Goal: Navigation & Orientation: Find specific page/section

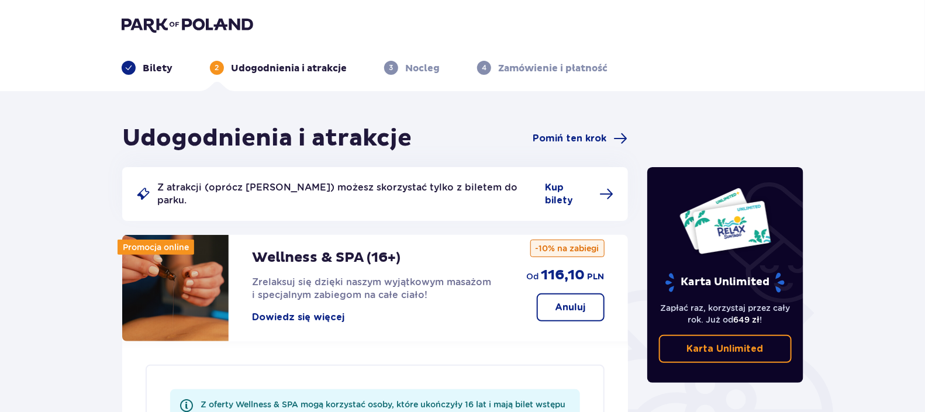
click at [132, 29] on img at bounding box center [188, 24] width 132 height 16
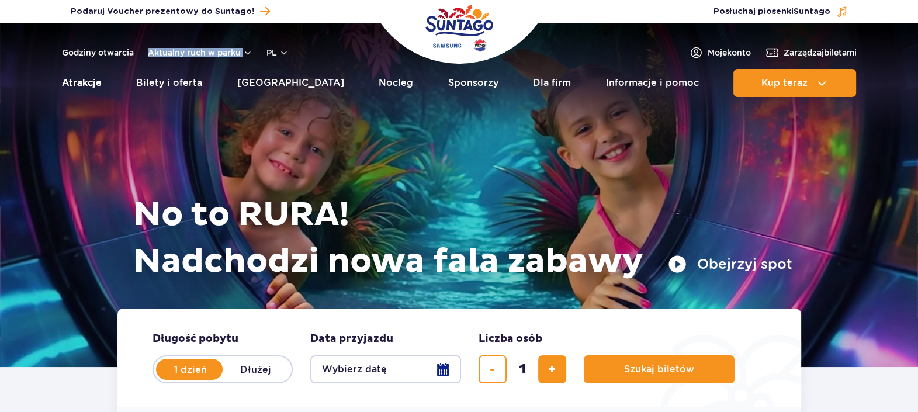
drag, startPoint x: 0, startPoint y: 0, endPoint x: 91, endPoint y: 79, distance: 120.1
click at [91, 79] on link "Atrakcje" at bounding box center [82, 83] width 40 height 28
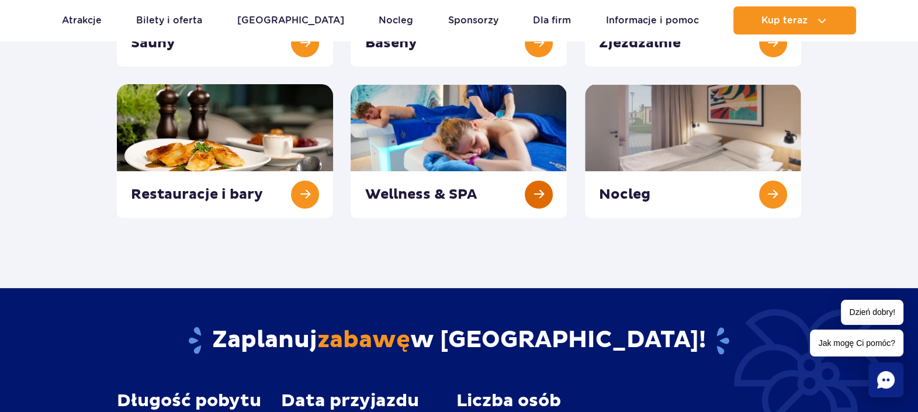
click at [525, 200] on link at bounding box center [459, 151] width 216 height 134
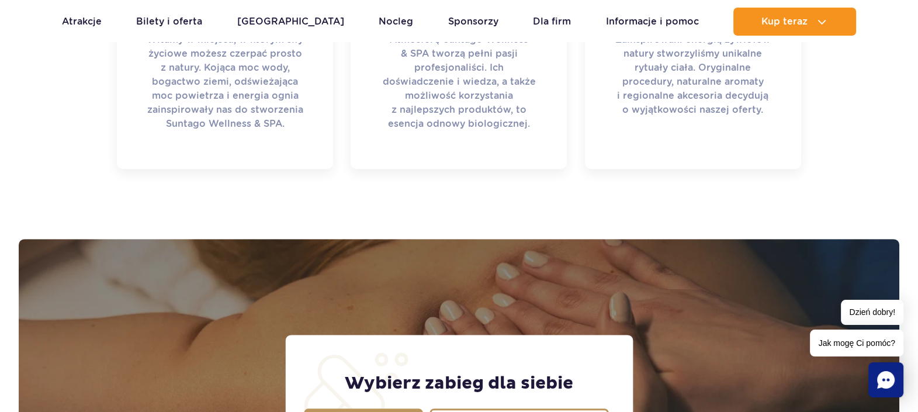
scroll to position [949, 0]
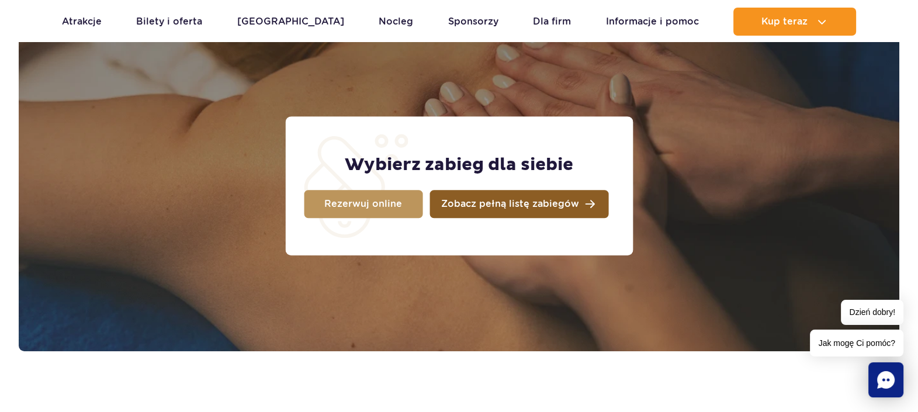
click at [486, 206] on span "Zobacz pełną listę zabiegów" at bounding box center [510, 203] width 138 height 9
